Goal: Transaction & Acquisition: Book appointment/travel/reservation

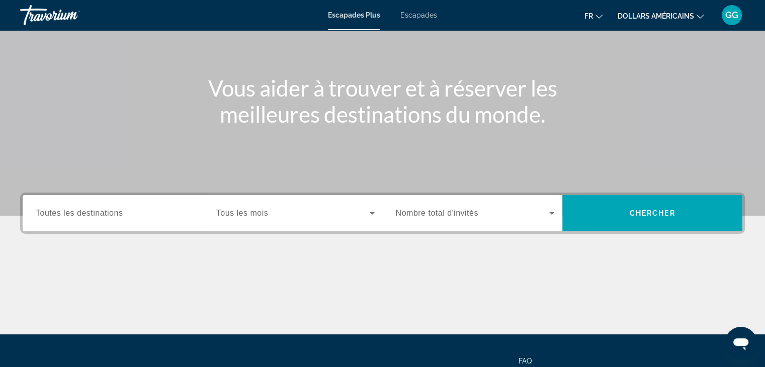
scroll to position [37, 0]
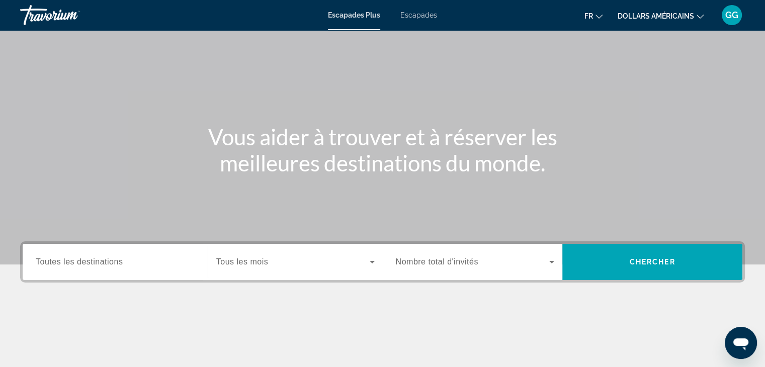
click at [669, 11] on button "dollars américains USD ($) MXN (Mex$) CAD (Can$) GBP (£) EUR (€) AUD (A$) NZD (…" at bounding box center [661, 16] width 86 height 15
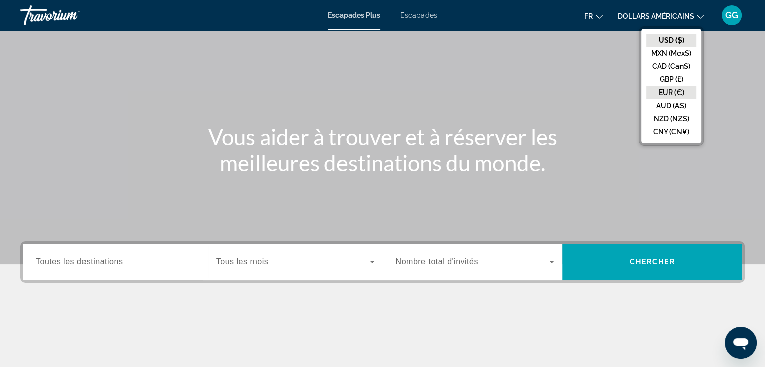
click at [666, 93] on button "EUR (€)" at bounding box center [671, 92] width 50 height 13
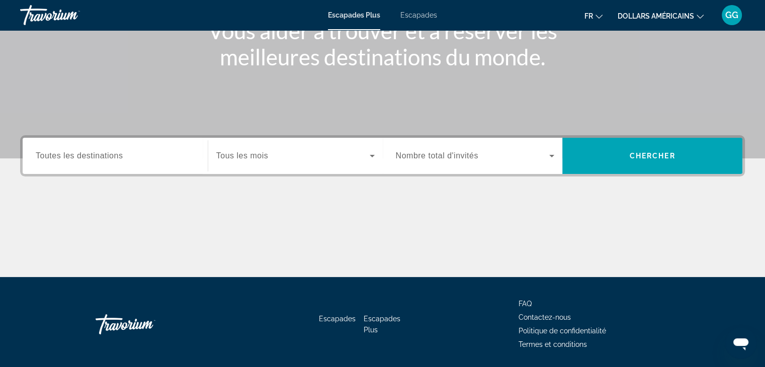
scroll to position [144, 0]
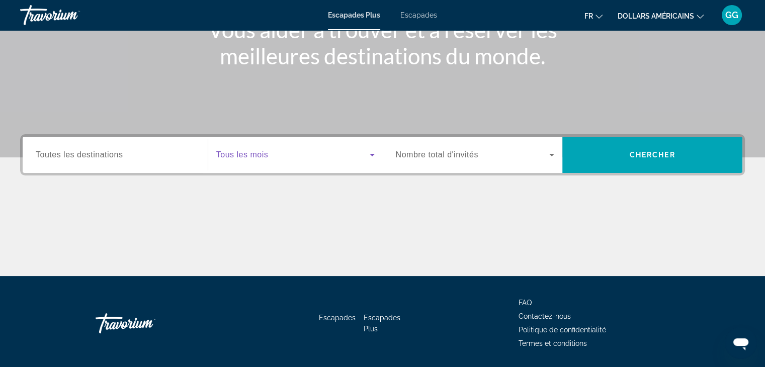
click at [309, 151] on span "Widget de recherche" at bounding box center [292, 155] width 153 height 12
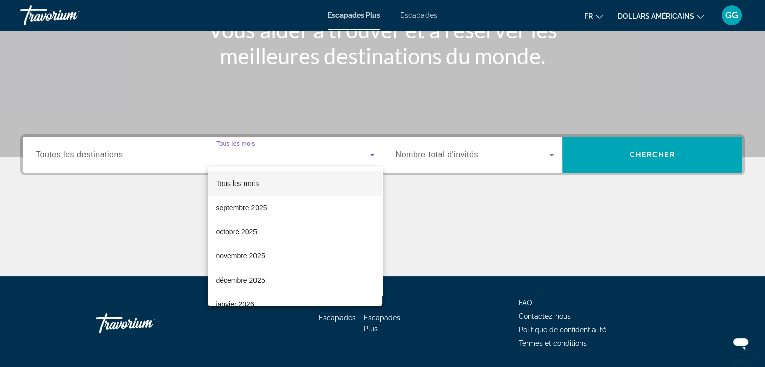
scroll to position [177, 0]
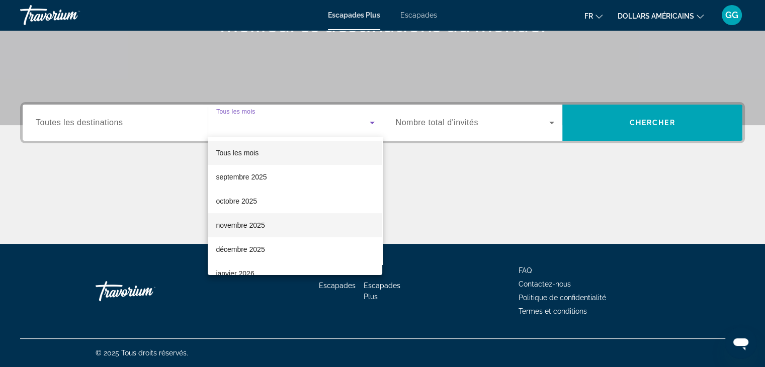
click at [262, 223] on font "novembre 2025" at bounding box center [240, 225] width 49 height 8
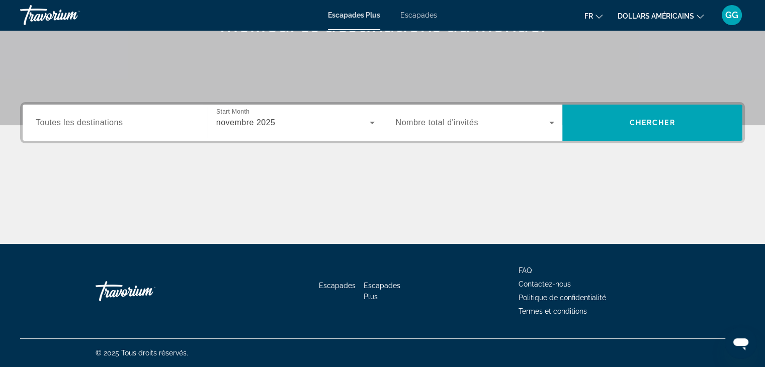
click at [543, 133] on div "Widget de recherche" at bounding box center [475, 123] width 159 height 28
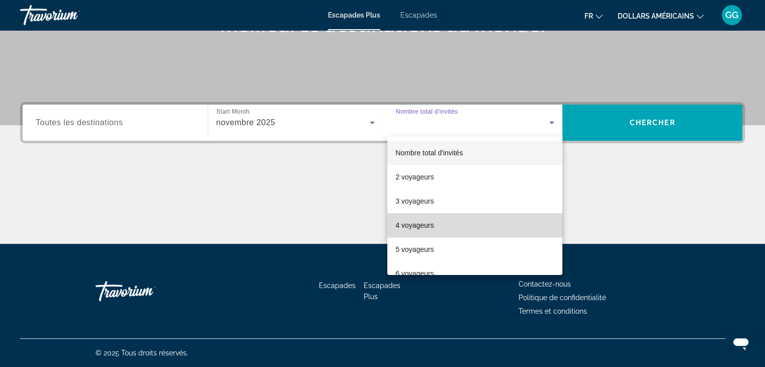
click at [493, 226] on mat-option "4 voyageurs" at bounding box center [474, 225] width 175 height 24
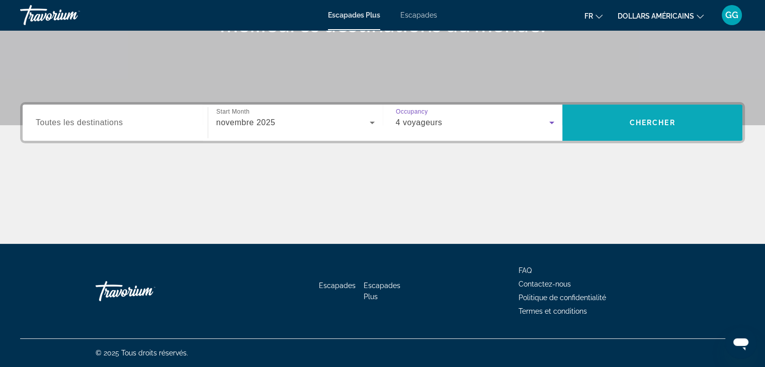
click at [672, 134] on span "Widget de recherche" at bounding box center [652, 123] width 180 height 24
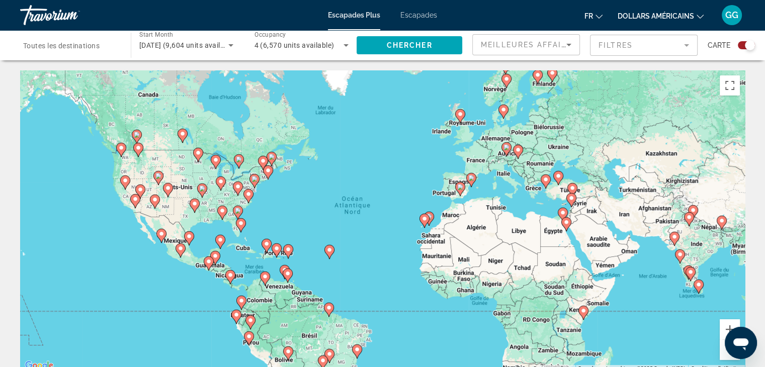
click at [472, 178] on image "Contenu principal" at bounding box center [471, 178] width 6 height 6
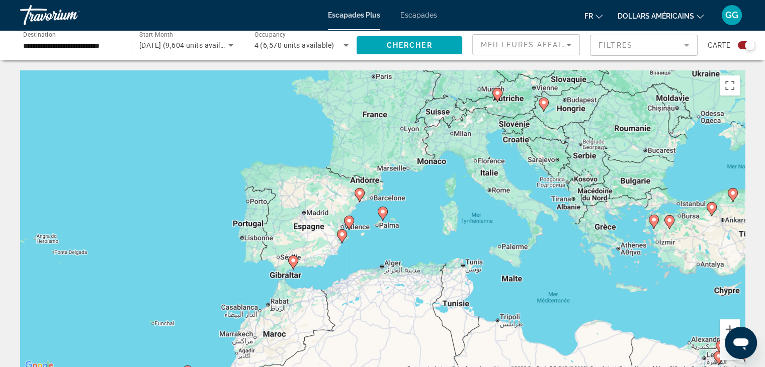
click at [294, 262] on image "Contenu principal" at bounding box center [293, 261] width 6 height 6
type input "**********"
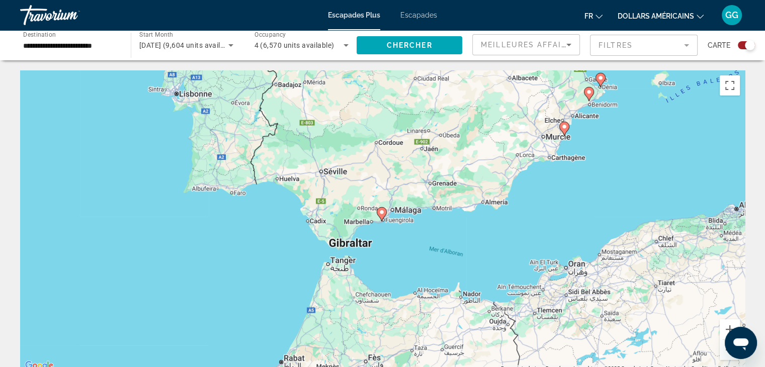
click at [385, 213] on icon "Contenu principal" at bounding box center [381, 214] width 9 height 13
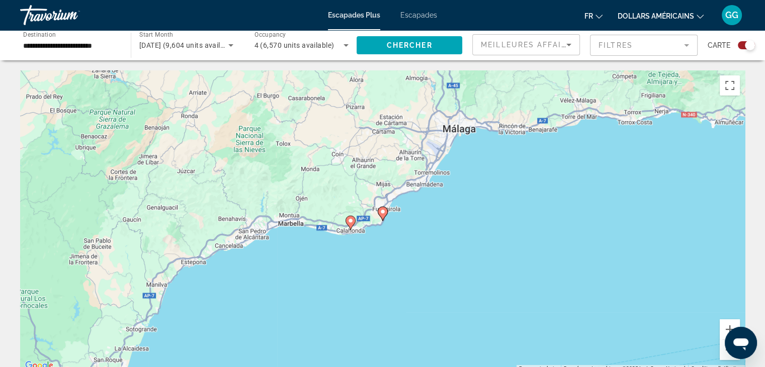
click at [352, 224] on icon "Contenu principal" at bounding box center [350, 222] width 9 height 13
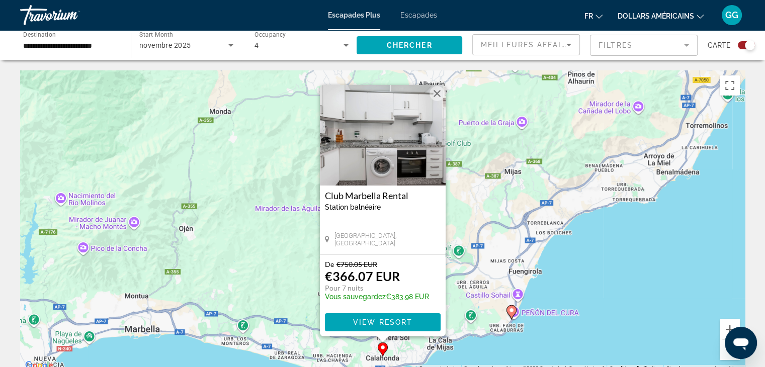
click at [438, 93] on button "Fermer" at bounding box center [437, 93] width 15 height 15
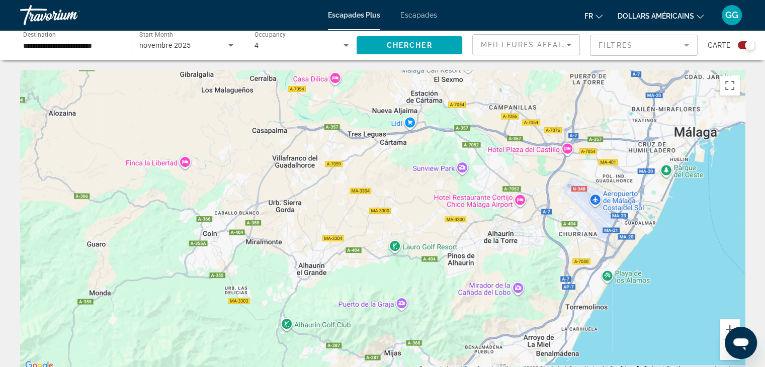
drag, startPoint x: 717, startPoint y: 208, endPoint x: 597, endPoint y: 390, distance: 218.6
click at [597, 367] on html "**********" at bounding box center [382, 183] width 765 height 367
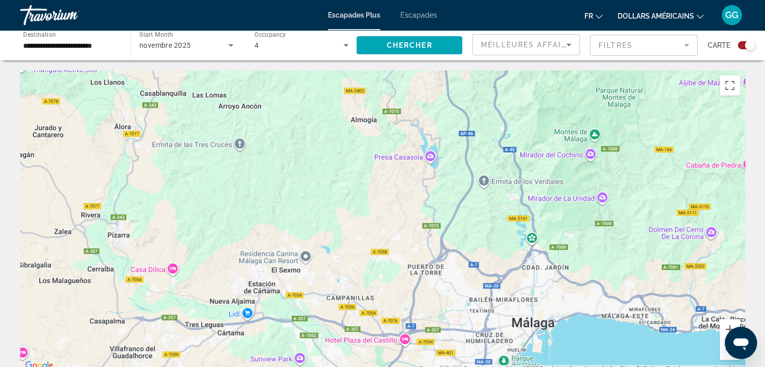
drag, startPoint x: 704, startPoint y: 199, endPoint x: 542, endPoint y: 390, distance: 251.2
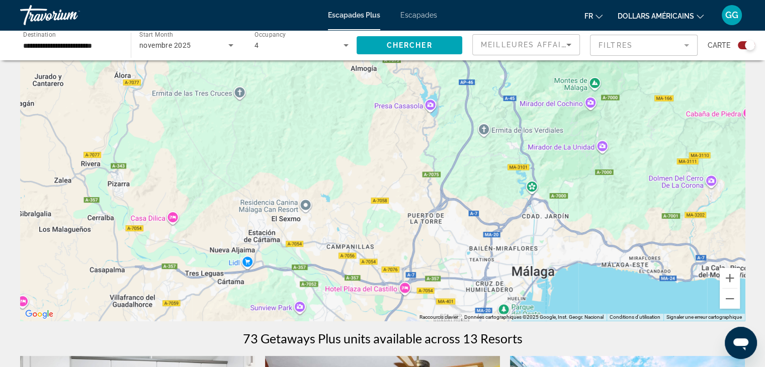
scroll to position [46, 0]
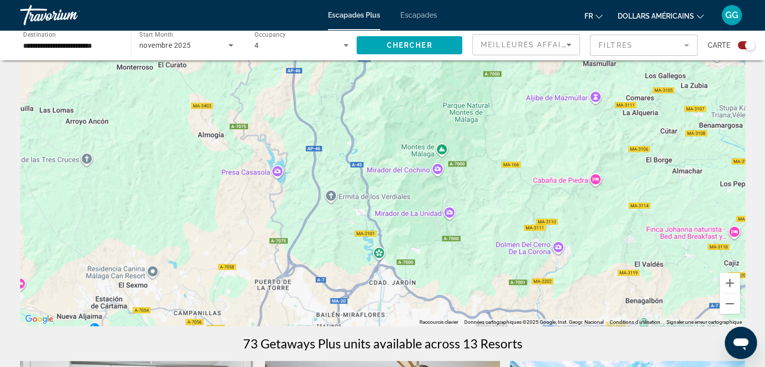
drag, startPoint x: 588, startPoint y: 213, endPoint x: 416, endPoint y: 308, distance: 196.1
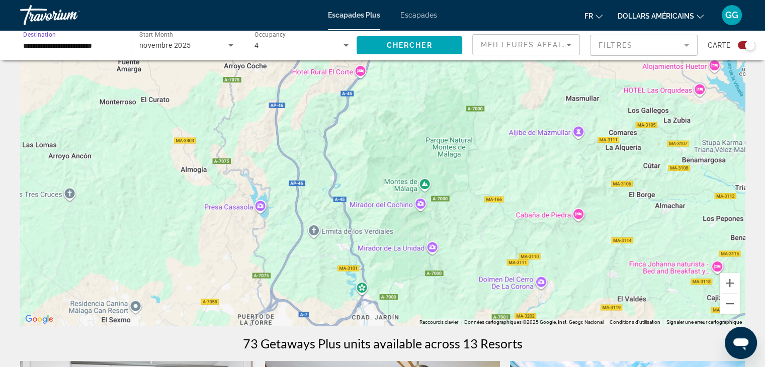
click at [87, 47] on input "**********" at bounding box center [70, 46] width 95 height 12
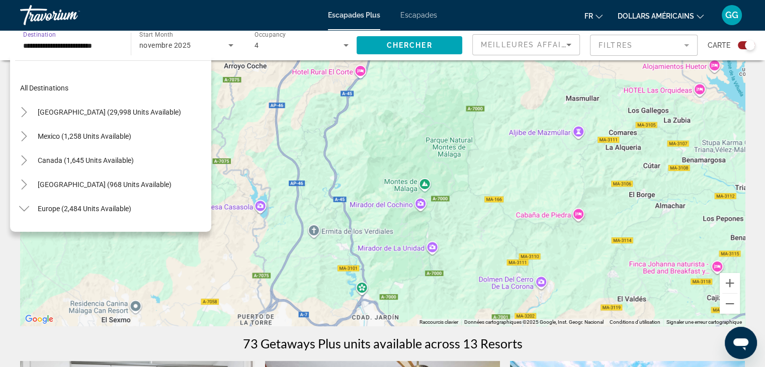
scroll to position [374, 0]
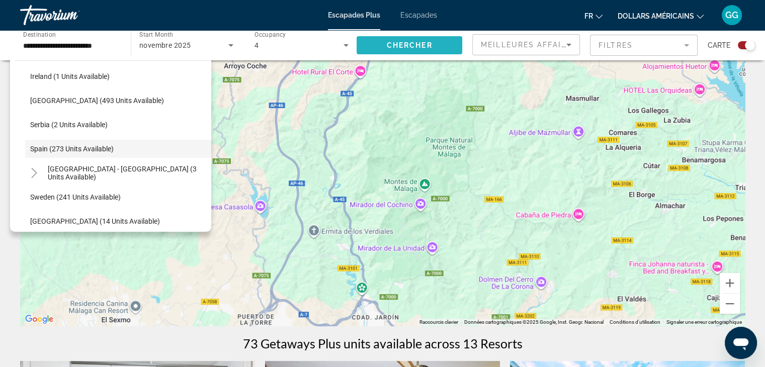
click at [414, 43] on span "Chercher" at bounding box center [410, 45] width 46 height 8
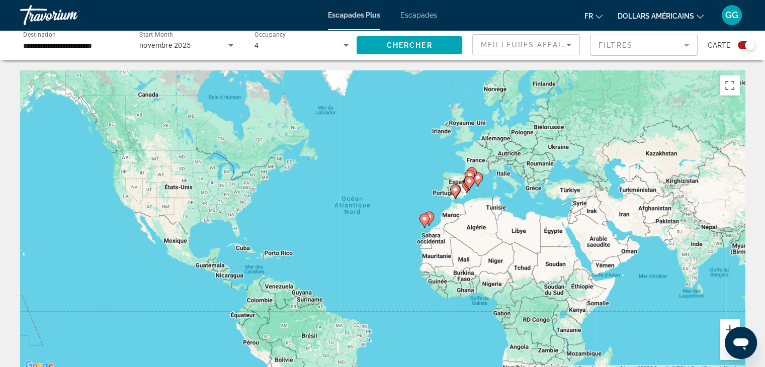
click at [494, 188] on div "Pour activer le glissement avec le clavier, appuyez sur Alt+Entrée. Une fois ce…" at bounding box center [382, 221] width 725 height 302
click at [478, 189] on div "Pour activer le glissement avec le clavier, appuyez sur Alt+Entrée. Une fois ce…" at bounding box center [382, 221] width 725 height 302
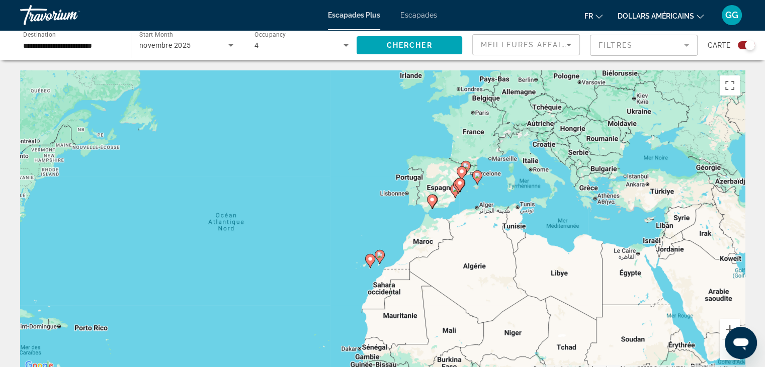
click at [478, 190] on div "Pour activer le glissement avec le clavier, appuyez sur Alt+Entrée. Une fois ce…" at bounding box center [382, 221] width 725 height 302
click at [487, 189] on div "Pour activer le glissement avec le clavier, appuyez sur Alt+Entrée. Une fois ce…" at bounding box center [382, 221] width 725 height 302
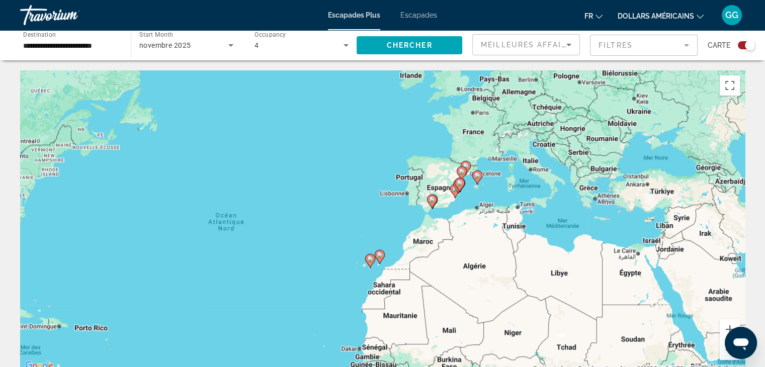
click at [487, 189] on div "Pour activer le glissement avec le clavier, appuyez sur Alt+Entrée. Une fois ce…" at bounding box center [382, 221] width 725 height 302
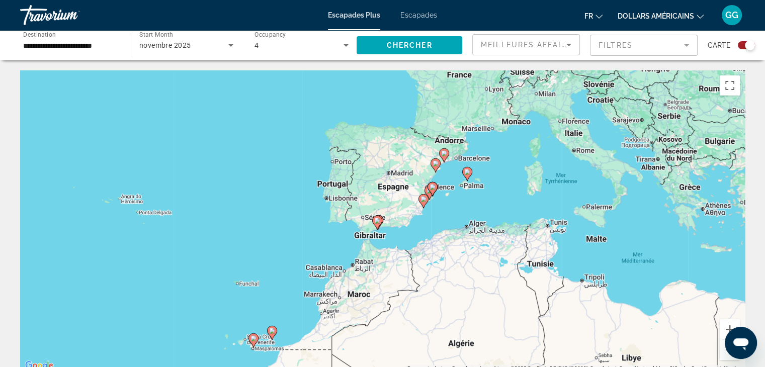
click at [445, 155] on image "Contenu principal" at bounding box center [444, 153] width 6 height 6
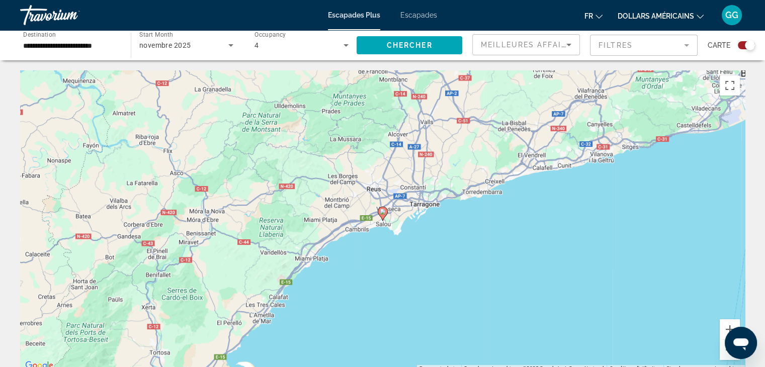
click at [525, 238] on div "Pour naviguer, appuyez sur les touches fléchées. Pour activer le glissement ave…" at bounding box center [382, 221] width 725 height 302
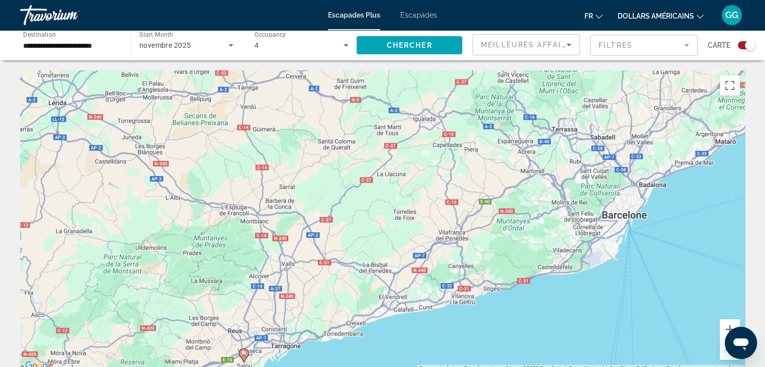
drag, startPoint x: 525, startPoint y: 238, endPoint x: 385, endPoint y: 382, distance: 200.6
click at [385, 367] on html "**********" at bounding box center [382, 183] width 765 height 367
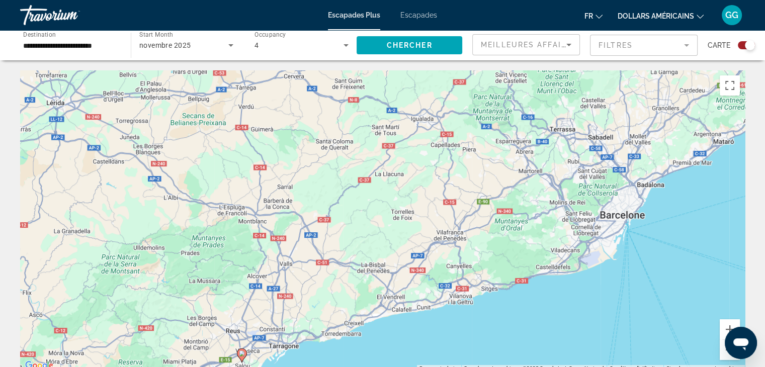
click at [248, 355] on div "Pour activer le glissement avec le clavier, appuyez sur Alt+Entrée. Une fois ce…" at bounding box center [382, 221] width 725 height 302
click at [239, 355] on image "Contenu principal" at bounding box center [242, 354] width 6 height 6
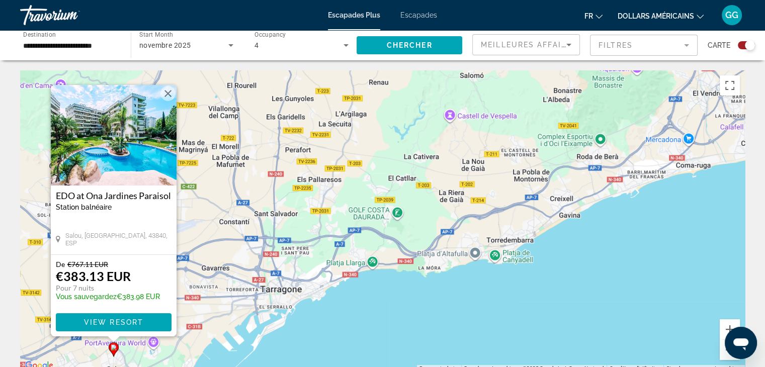
click at [145, 129] on img "Contenu principal" at bounding box center [114, 135] width 126 height 101
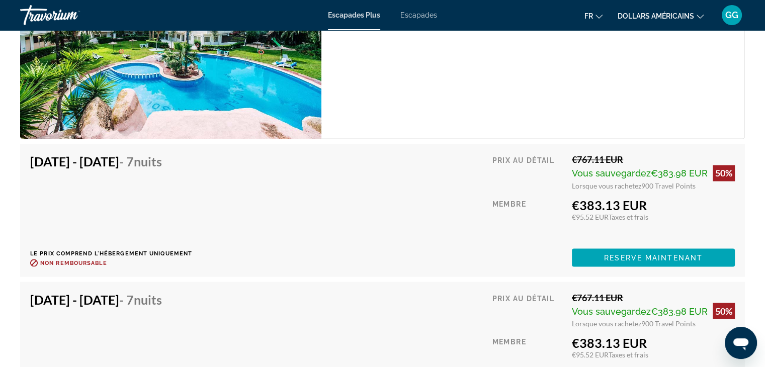
scroll to position [1738, 0]
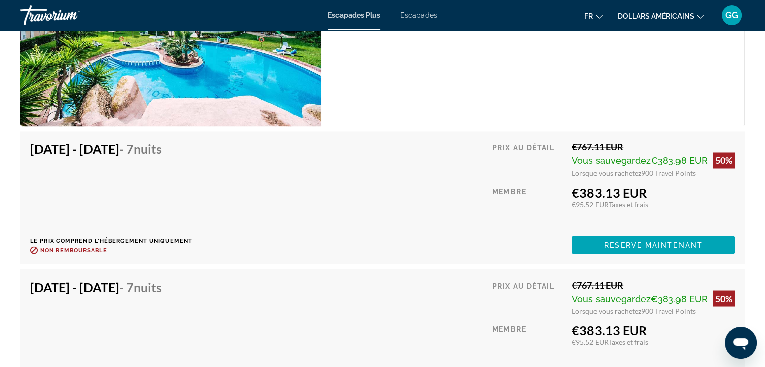
click at [740, 270] on div "[DATE] - [DATE] - 7 nuits Le prix comprend l'hébergement uniquement Remboursabl…" at bounding box center [382, 335] width 725 height 133
drag, startPoint x: 740, startPoint y: 270, endPoint x: 736, endPoint y: 287, distance: 18.0
click at [736, 287] on div "[DATE] - [DATE] - 7 nuits Le prix comprend l'hébergement uniquement Remboursabl…" at bounding box center [382, 335] width 725 height 133
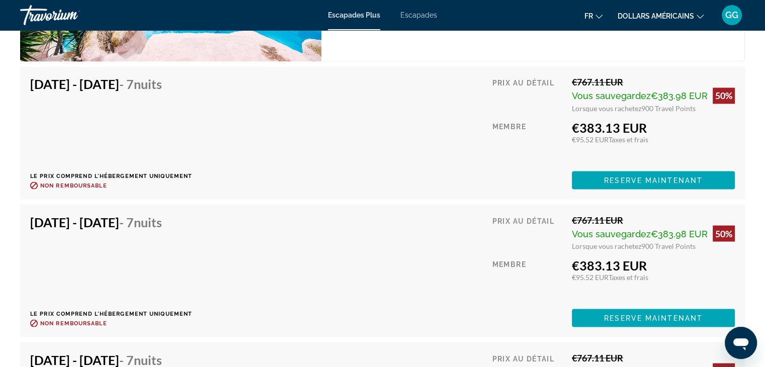
scroll to position [1787, 0]
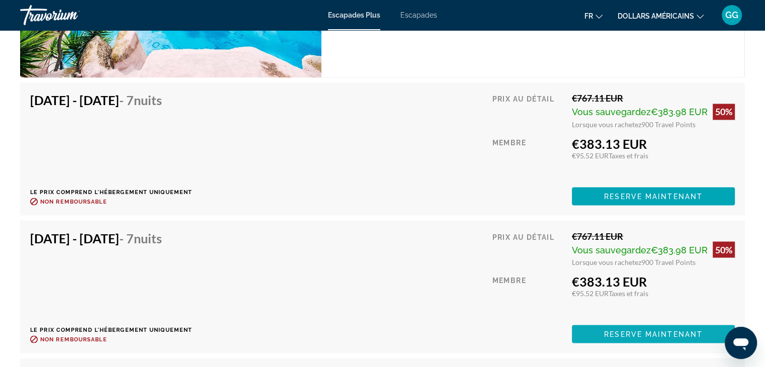
click at [684, 330] on span "Reserve maintenant" at bounding box center [653, 334] width 99 height 8
